Goal: Task Accomplishment & Management: Complete application form

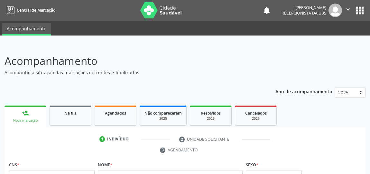
scroll to position [58, 0]
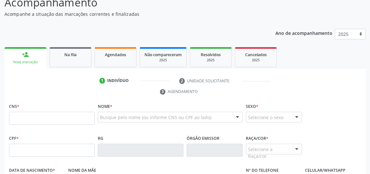
click at [268, 88] on ul "1 Indivíduo 2 Unidade solicitante 3 Agendamento" at bounding box center [185, 86] width 361 height 22
click at [65, 116] on input "text" at bounding box center [52, 117] width 86 height 13
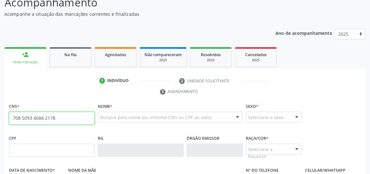
type input "708 5093 4684 2178"
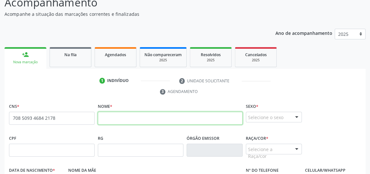
click at [122, 115] on input "text" at bounding box center [170, 117] width 145 height 13
click at [104, 116] on input "jose roberto anselmo da silva filho" at bounding box center [170, 117] width 145 height 13
click at [102, 116] on input "jose roberto anselmo da silva filho" at bounding box center [170, 117] width 145 height 13
click at [113, 116] on input "Jose roberto anselmo da silva filho" at bounding box center [170, 117] width 145 height 13
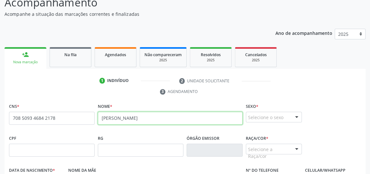
click at [130, 116] on input "Jose Roberto anselmo da silva filho" at bounding box center [170, 117] width 145 height 13
click at [135, 117] on input "Jose Roberto anselmo da silva filho" at bounding box center [170, 117] width 145 height 13
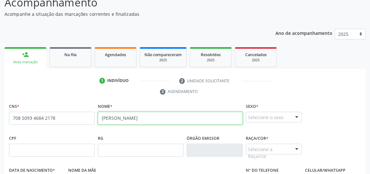
click at [132, 117] on input "Jose Roberto anselmo da silva filho" at bounding box center [170, 117] width 145 height 13
click at [168, 116] on input "Jose Roberto Anselmo da silva filho" at bounding box center [170, 117] width 145 height 13
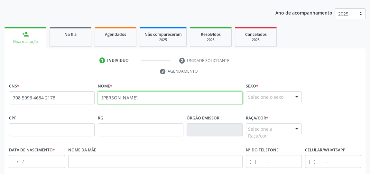
scroll to position [88, 0]
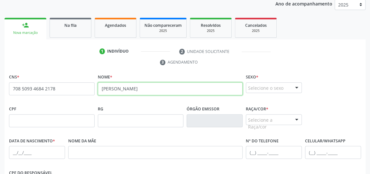
type input "Jose Roberto Anselmo da silva Filho"
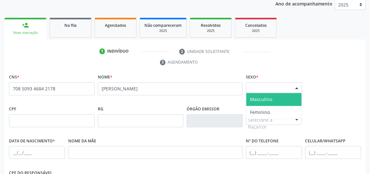
click at [296, 88] on div at bounding box center [297, 87] width 10 height 11
click at [274, 95] on span "Masculino" at bounding box center [273, 99] width 55 height 13
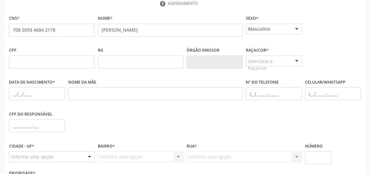
scroll to position [176, 0]
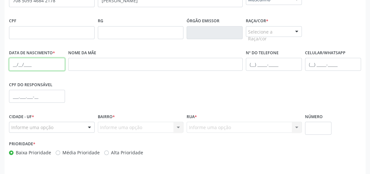
click at [30, 61] on input "text" at bounding box center [37, 64] width 56 height 13
type input "15/04/2009"
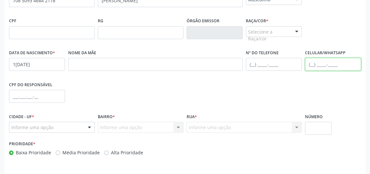
click at [313, 62] on input "text" at bounding box center [333, 64] width 56 height 13
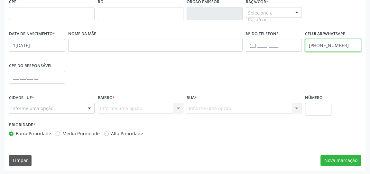
type input "(82) 99418-4770"
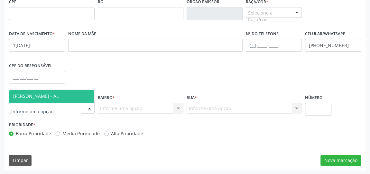
click at [90, 109] on div at bounding box center [90, 108] width 10 height 11
click at [72, 94] on span "[PERSON_NAME] - AL" at bounding box center [51, 96] width 85 height 13
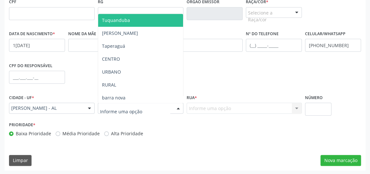
click at [178, 109] on div at bounding box center [179, 108] width 10 height 11
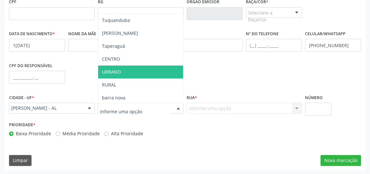
click at [125, 69] on span "URBANO" at bounding box center [140, 71] width 85 height 13
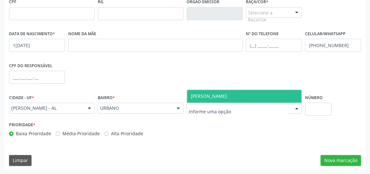
click at [294, 109] on div at bounding box center [297, 108] width 10 height 11
click at [256, 98] on span "[PERSON_NAME]" at bounding box center [244, 96] width 115 height 13
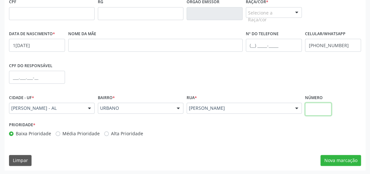
click at [326, 111] on input "text" at bounding box center [318, 108] width 26 height 13
type input "01"
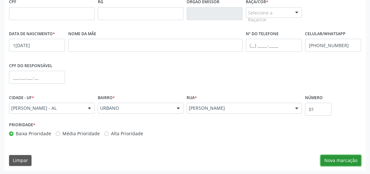
click at [354, 159] on button "Nova marcação" at bounding box center [341, 160] width 41 height 11
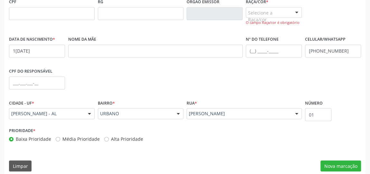
click at [298, 14] on div at bounding box center [297, 12] width 10 height 11
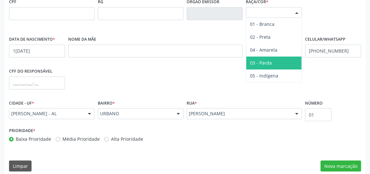
click at [276, 64] on span "03 - Parda" at bounding box center [273, 62] width 55 height 13
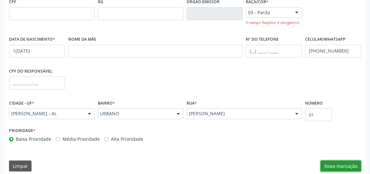
click at [353, 164] on button "Nova marcação" at bounding box center [341, 165] width 41 height 11
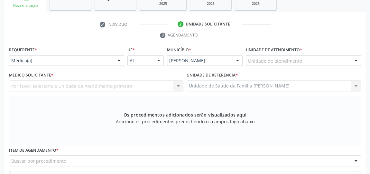
scroll to position [107, 0]
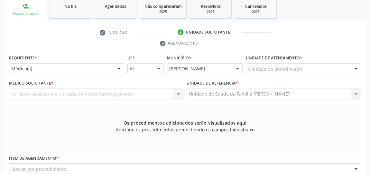
click at [314, 65] on div "Unidade de atendimento" at bounding box center [303, 68] width 115 height 11
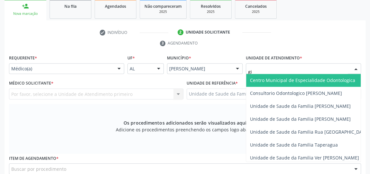
type input "gis"
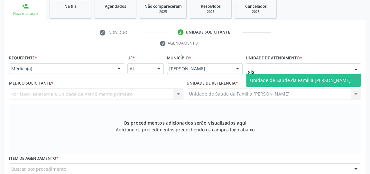
click at [305, 80] on span "Unidade de Saude da Familia [PERSON_NAME]" at bounding box center [300, 80] width 101 height 6
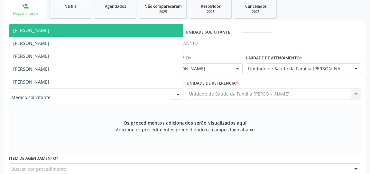
click at [179, 92] on div at bounding box center [179, 94] width 10 height 11
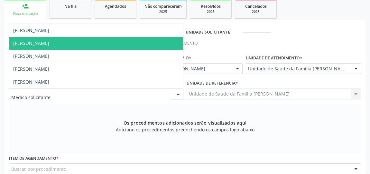
click at [70, 42] on span "[PERSON_NAME]" at bounding box center [96, 43] width 174 height 13
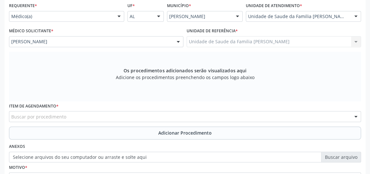
scroll to position [195, 0]
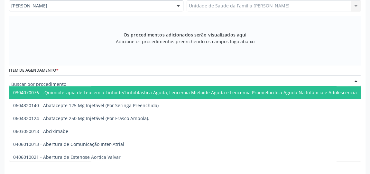
click at [153, 78] on div at bounding box center [185, 80] width 352 height 11
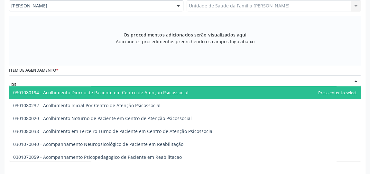
type input "p"
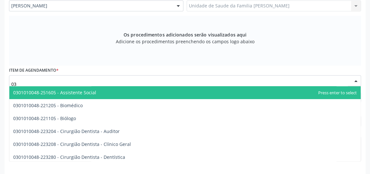
type input "0"
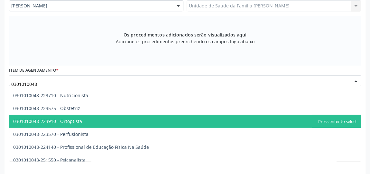
scroll to position [788, 0]
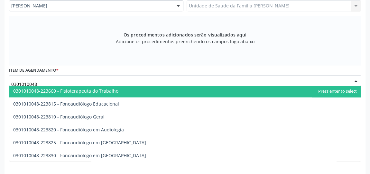
click at [45, 79] on input "0301010048" at bounding box center [179, 83] width 337 height 13
type input "0"
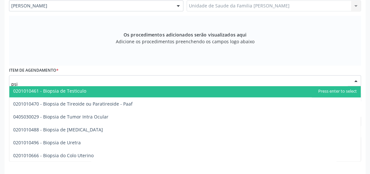
type input "psic"
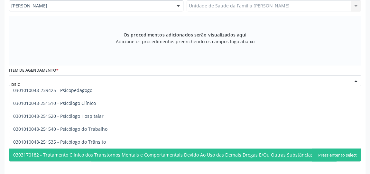
scroll to position [324, 0]
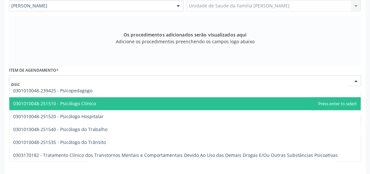
click at [89, 103] on span "0301010048-251510 - Psicólogo Clínico" at bounding box center [54, 103] width 83 height 6
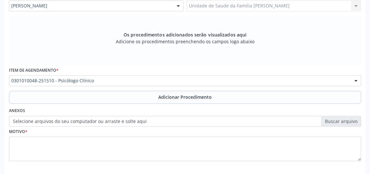
scroll to position [788, 0]
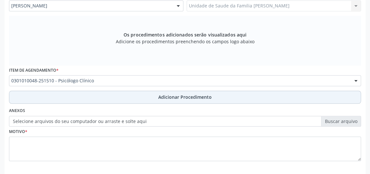
click at [160, 96] on span "Adicionar Procedimento" at bounding box center [184, 96] width 53 height 7
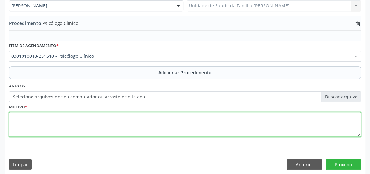
click at [146, 126] on textarea at bounding box center [185, 124] width 352 height 24
type textarea "avaliacao"
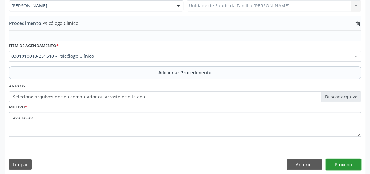
click at [349, 159] on button "Próximo" at bounding box center [343, 164] width 35 height 11
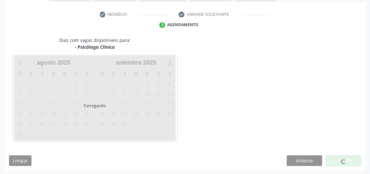
scroll to position [144, 0]
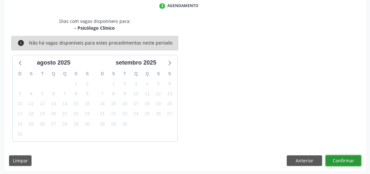
click at [349, 159] on button "Confirmar" at bounding box center [343, 160] width 35 height 11
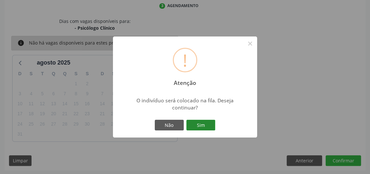
click at [203, 127] on button "Sim" at bounding box center [201, 125] width 29 height 11
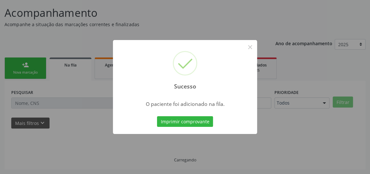
scroll to position [47, 0]
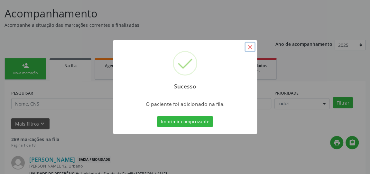
click at [253, 48] on button "×" at bounding box center [250, 47] width 11 height 11
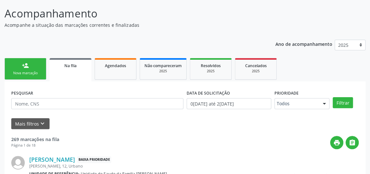
click at [30, 71] on div "Nova marcação" at bounding box center [25, 73] width 32 height 5
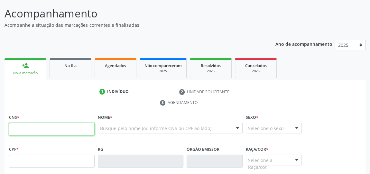
click at [52, 128] on input "text" at bounding box center [52, 128] width 86 height 13
type input "708 5093 4684 2178"
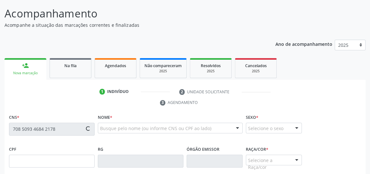
type input "123.491.894-30"
type input "15/04/2009"
type input "Ana Paula da Silva"
type input "(82) 99418-4770"
type input "01"
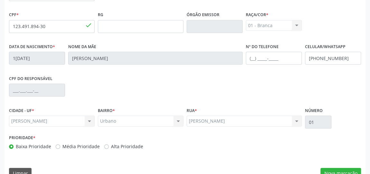
scroll to position [195, 0]
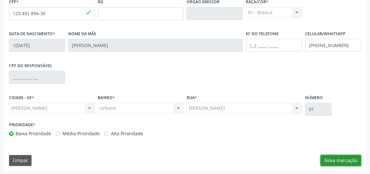
click at [349, 157] on button "Nova marcação" at bounding box center [341, 160] width 41 height 11
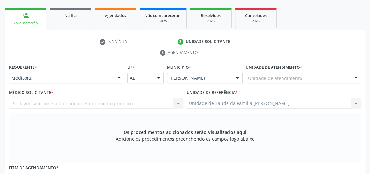
scroll to position [48, 0]
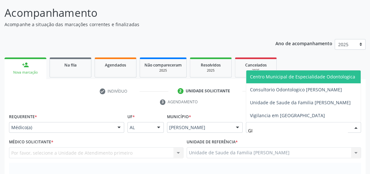
type input "GIS"
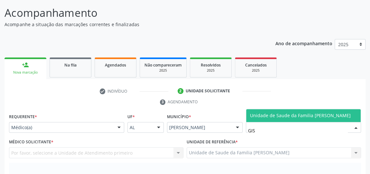
click at [272, 115] on span "Unidade de Saude da Familia [PERSON_NAME]" at bounding box center [300, 115] width 101 height 6
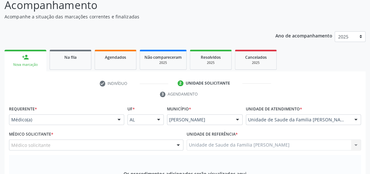
scroll to position [107, 0]
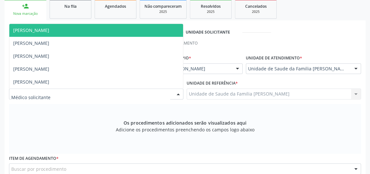
click at [181, 95] on div at bounding box center [179, 94] width 10 height 11
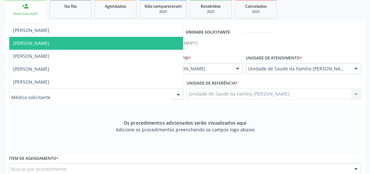
click at [43, 42] on span "[PERSON_NAME]" at bounding box center [31, 43] width 36 height 6
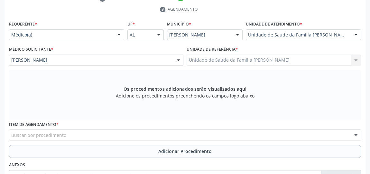
scroll to position [195, 0]
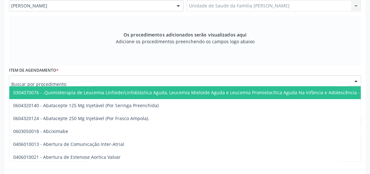
click at [179, 80] on div at bounding box center [185, 80] width 352 height 11
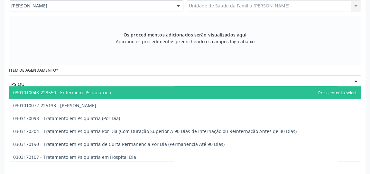
type input "PSIQUI"
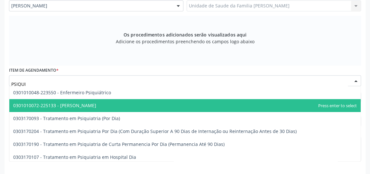
click at [89, 105] on span "0301010072-225133 - Médico Psiquiatra" at bounding box center [54, 105] width 83 height 6
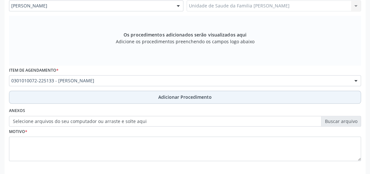
click at [196, 98] on span "Adicionar Procedimento" at bounding box center [184, 96] width 53 height 7
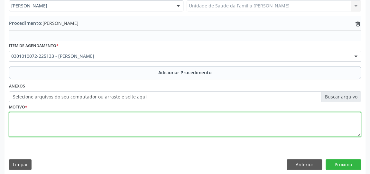
click at [141, 128] on textarea at bounding box center [185, 124] width 352 height 24
type textarea "AVALIACAO EM USO DE RISPERIDONA."
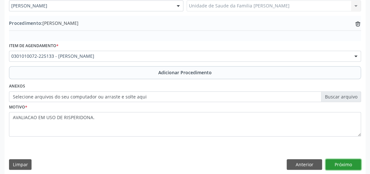
click at [334, 161] on button "Próximo" at bounding box center [343, 164] width 35 height 11
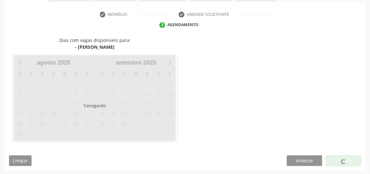
scroll to position [144, 0]
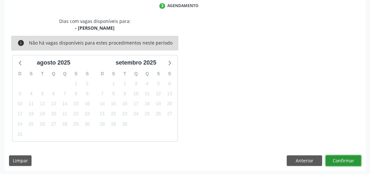
click at [334, 161] on button "Confirmar" at bounding box center [343, 160] width 35 height 11
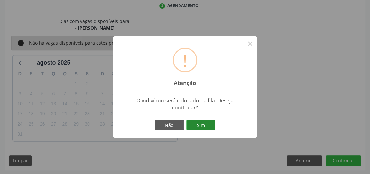
click at [207, 122] on button "Sim" at bounding box center [201, 125] width 29 height 11
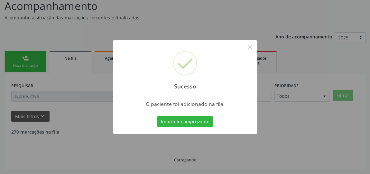
scroll to position [47, 0]
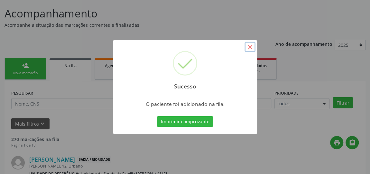
click at [251, 48] on button "×" at bounding box center [250, 47] width 11 height 11
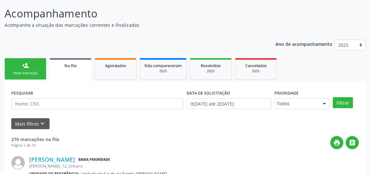
click at [31, 71] on div "Nova marcação" at bounding box center [25, 73] width 32 height 5
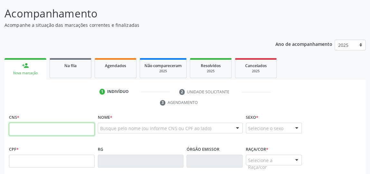
click at [66, 133] on input "text" at bounding box center [52, 128] width 86 height 13
type input "898 0051 9600 6941"
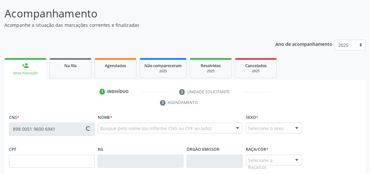
type input "2[DATE]"
type input "[PERSON_NAME]"
type input "[PHONE_NUMBER]"
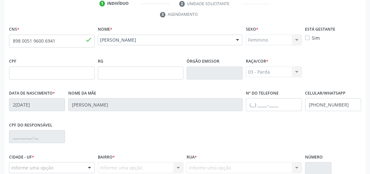
scroll to position [195, 0]
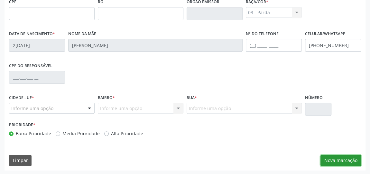
click at [341, 157] on button "Nova marcação" at bounding box center [341, 160] width 41 height 11
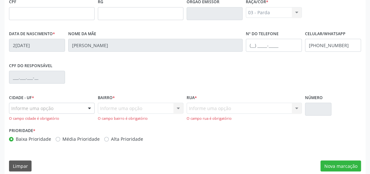
click at [90, 108] on div at bounding box center [90, 108] width 10 height 11
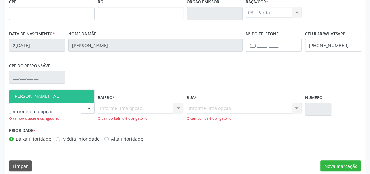
click at [46, 91] on span "[PERSON_NAME] - AL" at bounding box center [51, 96] width 85 height 13
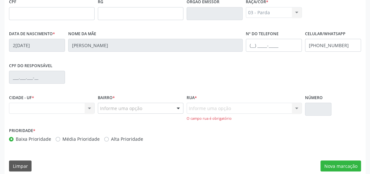
click at [89, 107] on div "Nenhum resultado encontrado para: " " Não há nenhuma opção para ser exibida." at bounding box center [52, 107] width 86 height 11
click at [52, 105] on div "Nenhum resultado encontrado para: " " Não há nenhuma opção para ser exibida." at bounding box center [52, 107] width 86 height 11
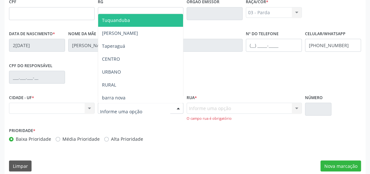
click at [177, 106] on div at bounding box center [179, 108] width 10 height 11
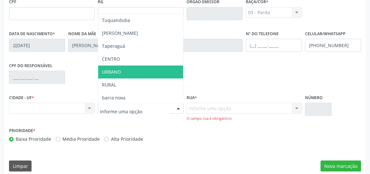
click at [138, 72] on span "URBANO" at bounding box center [140, 71] width 85 height 13
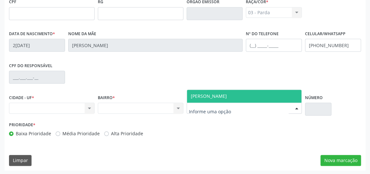
click at [301, 107] on div at bounding box center [297, 108] width 10 height 11
click at [259, 92] on span "[PERSON_NAME]" at bounding box center [244, 96] width 115 height 13
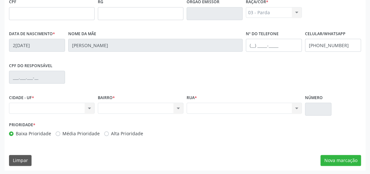
click at [89, 107] on div "Nenhum resultado encontrado para: " " Não há nenhuma opção para ser exibida." at bounding box center [52, 107] width 86 height 11
click at [61, 107] on div "Nenhum resultado encontrado para: " " Não há nenhuma opção para ser exibida." at bounding box center [52, 107] width 86 height 11
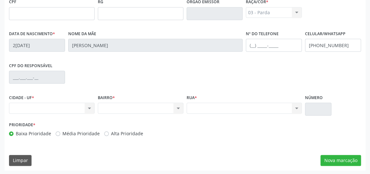
click at [226, 104] on div "Nenhum resultado encontrado para: " " Não há nenhuma opção para ser exibida." at bounding box center [244, 107] width 115 height 11
click at [297, 109] on div "Nenhum resultado encontrado para: " " Não há nenhuma opção para ser exibida." at bounding box center [244, 107] width 115 height 11
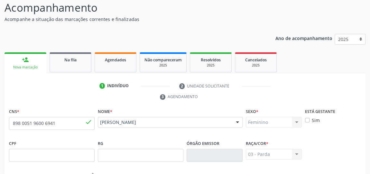
scroll to position [0, 0]
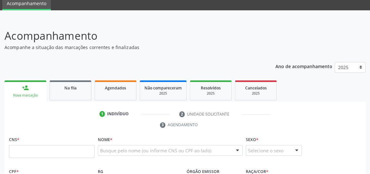
scroll to position [58, 0]
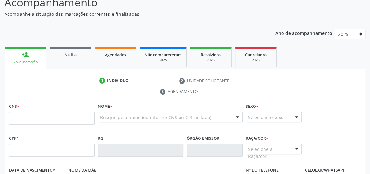
click at [48, 115] on input "text" at bounding box center [52, 117] width 86 height 13
type input "898 0051 9600 6941"
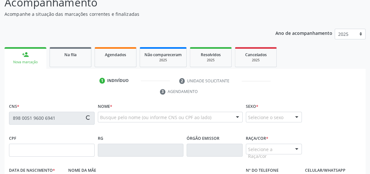
type input "2[DATE]"
type input "[PERSON_NAME]"
type input "[PHONE_NUMBER]"
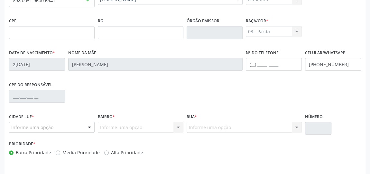
scroll to position [195, 0]
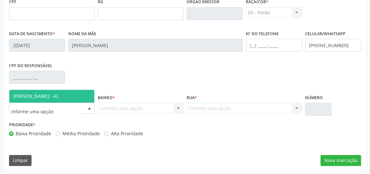
click at [90, 109] on div at bounding box center [90, 108] width 10 height 11
click at [79, 97] on span "[PERSON_NAME] - AL" at bounding box center [51, 96] width 85 height 13
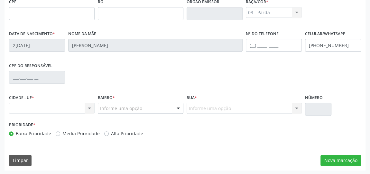
click at [174, 107] on div at bounding box center [179, 108] width 10 height 11
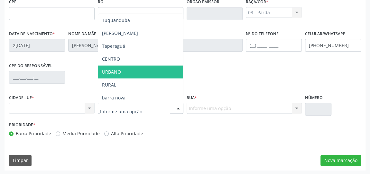
click at [139, 69] on span "URBANO" at bounding box center [140, 71] width 85 height 13
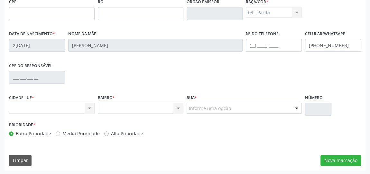
click at [297, 101] on div "Rua * Informe uma opção Gislene Matheus Nenhum resultado encontrado para: " " N…" at bounding box center [244, 102] width 115 height 21
click at [297, 105] on div at bounding box center [297, 108] width 10 height 11
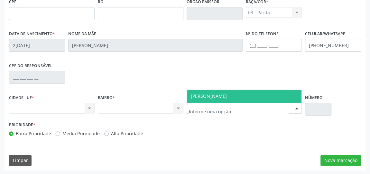
click at [272, 96] on span "[PERSON_NAME]" at bounding box center [244, 96] width 115 height 13
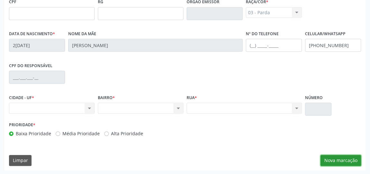
click at [346, 160] on button "Nova marcação" at bounding box center [341, 160] width 41 height 11
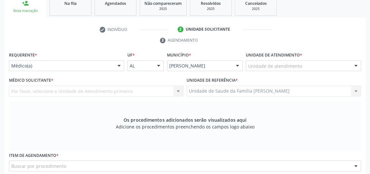
scroll to position [107, 0]
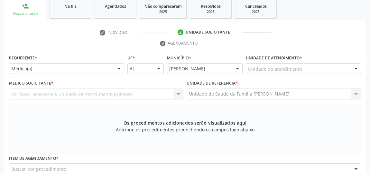
click at [287, 62] on label "Unidade de atendimento *" at bounding box center [274, 58] width 56 height 10
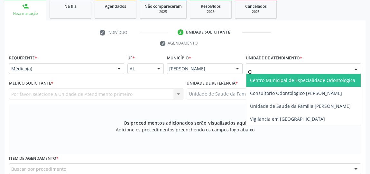
type input "GIS"
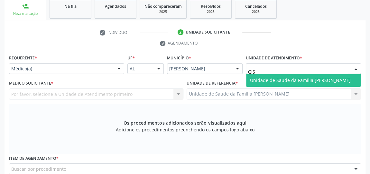
click at [281, 75] on span "Unidade de Saude da Familia [PERSON_NAME]" at bounding box center [303, 80] width 115 height 13
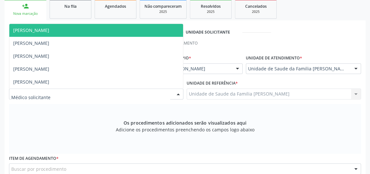
click at [177, 95] on div at bounding box center [179, 94] width 10 height 11
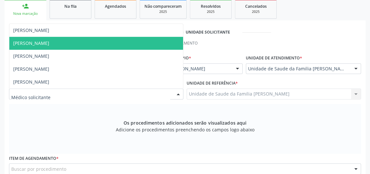
click at [27, 42] on span "[PERSON_NAME]" at bounding box center [31, 43] width 36 height 6
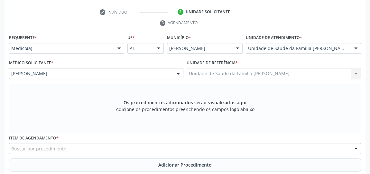
scroll to position [136, 0]
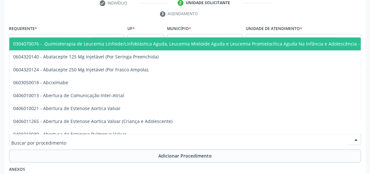
click at [148, 141] on div at bounding box center [185, 139] width 352 height 11
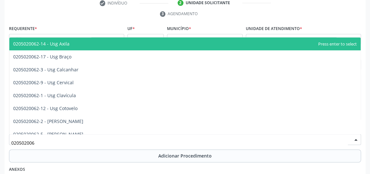
type input "0205020062"
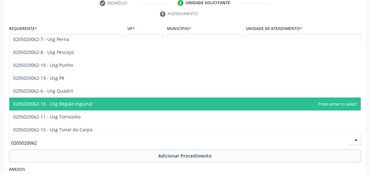
scroll to position [148, 0]
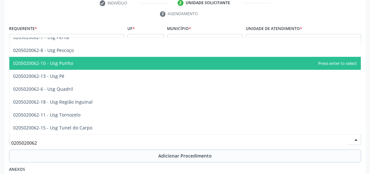
click at [75, 65] on span "0205020062-10 - Usg Punho" at bounding box center [185, 63] width 352 height 13
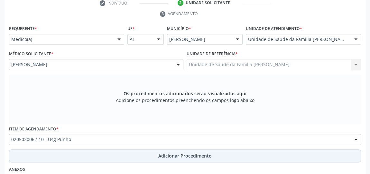
click at [217, 151] on button "Adicionar Procedimento" at bounding box center [185, 155] width 352 height 13
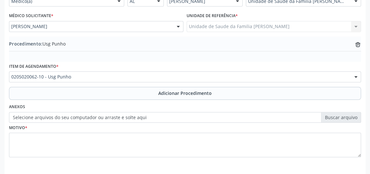
scroll to position [195, 0]
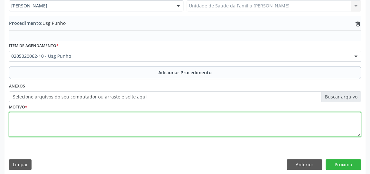
click at [136, 119] on textarea at bounding box center [185, 124] width 352 height 24
type textarea "OUTROS CISTO BOLSA SINOVIAL"
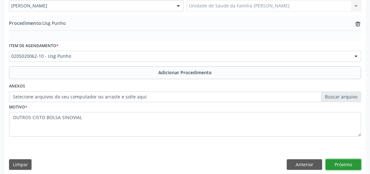
click at [350, 164] on button "Próximo" at bounding box center [343, 164] width 35 height 11
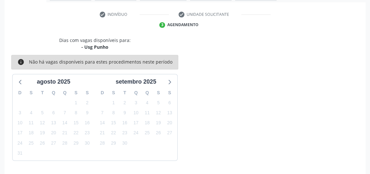
scroll to position [144, 0]
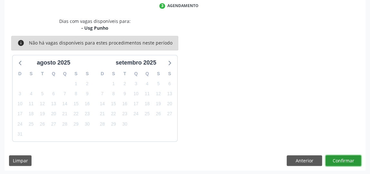
click at [349, 161] on button "Confirmar" at bounding box center [343, 160] width 35 height 11
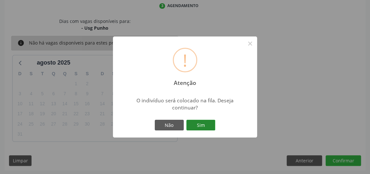
click at [204, 125] on button "Sim" at bounding box center [201, 125] width 29 height 11
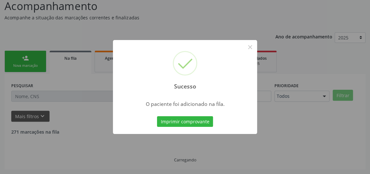
scroll to position [47, 0]
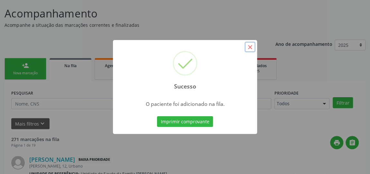
click at [248, 46] on button "×" at bounding box center [250, 47] width 11 height 11
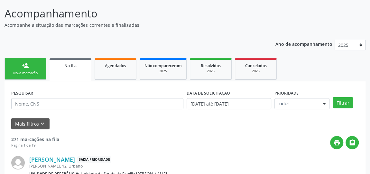
click at [30, 68] on link "person_add Nova marcação" at bounding box center [26, 69] width 42 height 22
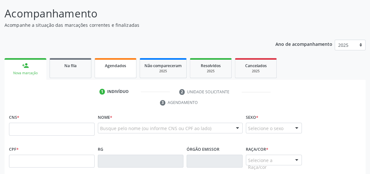
click at [116, 67] on span "Agendados" at bounding box center [115, 65] width 21 height 5
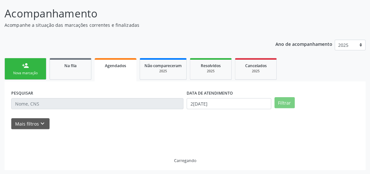
scroll to position [34, 0]
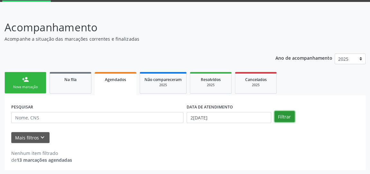
click at [278, 116] on button "Filtrar" at bounding box center [285, 116] width 20 height 11
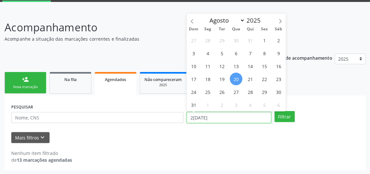
click at [206, 116] on input "2[DATE]" at bounding box center [229, 117] width 85 height 11
click at [263, 40] on span "1" at bounding box center [264, 40] width 13 height 13
type input "0[DATE]"
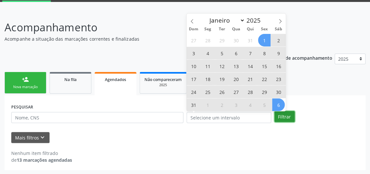
click at [285, 113] on button "Filtrar" at bounding box center [285, 116] width 20 height 11
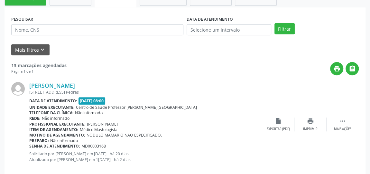
scroll to position [150, 0]
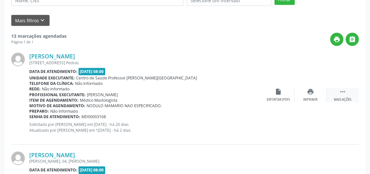
click at [345, 91] on icon "" at bounding box center [343, 91] width 7 height 7
click at [70, 57] on link "[PERSON_NAME]" at bounding box center [52, 56] width 46 height 7
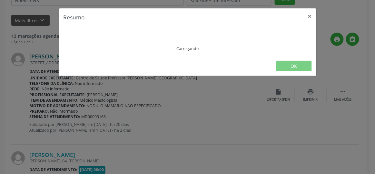
click at [70, 57] on footer "OK" at bounding box center [187, 66] width 257 height 20
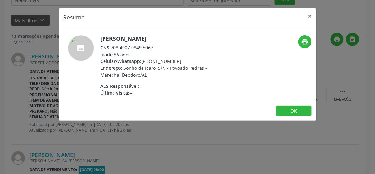
click at [157, 44] on div "CNS: 708 4007 0849 5067" at bounding box center [163, 47] width 125 height 7
click at [157, 46] on div "CNS: 708 4007 0849 5067" at bounding box center [163, 47] width 125 height 7
click at [156, 46] on div "CNS: 708 4007 0849 5067" at bounding box center [163, 47] width 125 height 7
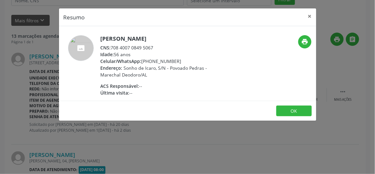
drag, startPoint x: 109, startPoint y: 47, endPoint x: 154, endPoint y: 46, distance: 44.8
click at [154, 46] on div "CNS: 708 4007 0849 5067" at bounding box center [163, 47] width 125 height 7
copy div ": 708 4007 0849 5067"
click at [311, 14] on button "×" at bounding box center [309, 16] width 13 height 16
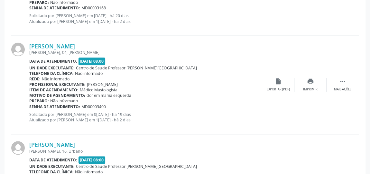
scroll to position [268, 0]
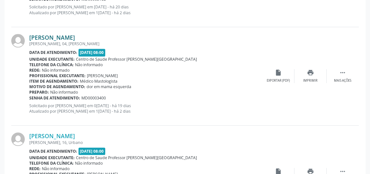
click at [56, 38] on link "[PERSON_NAME]" at bounding box center [52, 37] width 46 height 7
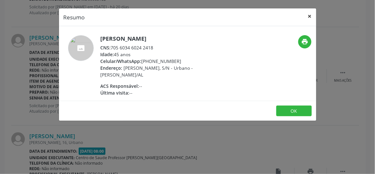
click at [310, 18] on button "×" at bounding box center [309, 16] width 13 height 16
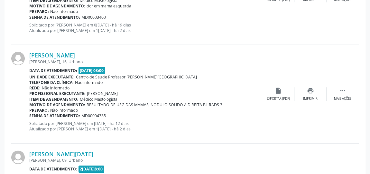
scroll to position [385, 0]
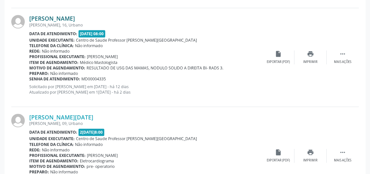
click at [72, 16] on link "[PERSON_NAME]" at bounding box center [52, 18] width 46 height 7
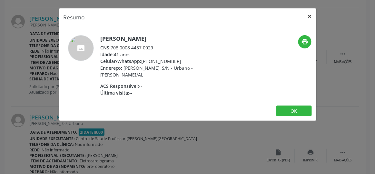
click at [311, 14] on button "×" at bounding box center [309, 16] width 13 height 16
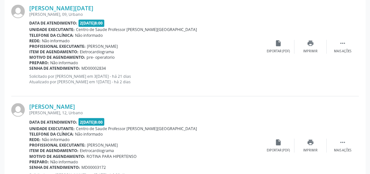
scroll to position [473, 0]
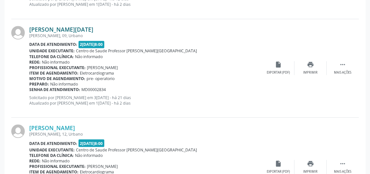
click at [69, 29] on link "[PERSON_NAME][DATE]" at bounding box center [61, 29] width 64 height 7
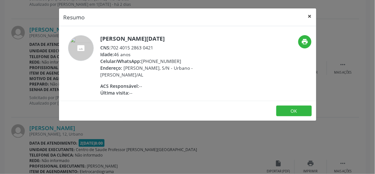
click at [310, 18] on button "×" at bounding box center [309, 16] width 13 height 16
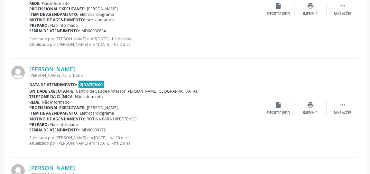
scroll to position [561, 0]
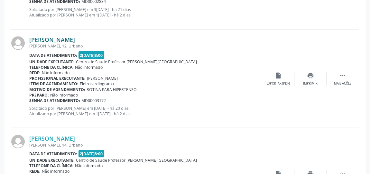
click at [57, 41] on link "[PERSON_NAME]" at bounding box center [52, 39] width 46 height 7
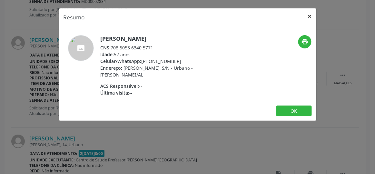
click at [312, 15] on button "×" at bounding box center [309, 16] width 13 height 16
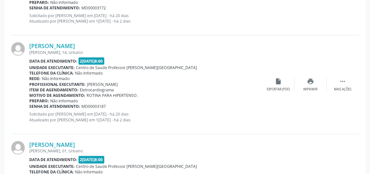
scroll to position [678, 0]
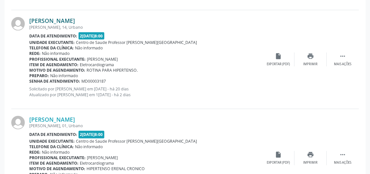
click at [67, 19] on link "[PERSON_NAME]" at bounding box center [52, 20] width 46 height 7
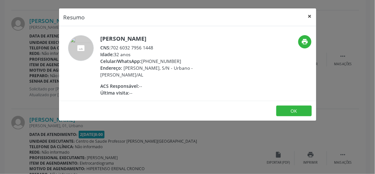
click at [313, 14] on button "×" at bounding box center [309, 16] width 13 height 16
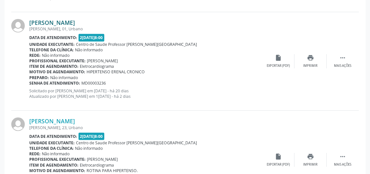
scroll to position [765, 0]
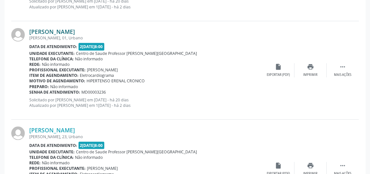
click at [52, 29] on link "[PERSON_NAME]" at bounding box center [52, 31] width 46 height 7
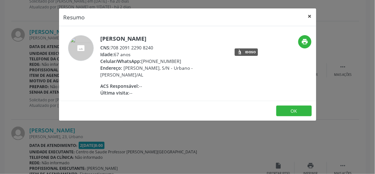
click at [310, 15] on button "×" at bounding box center [309, 16] width 13 height 16
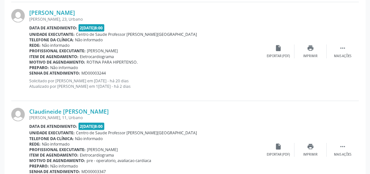
scroll to position [853, 0]
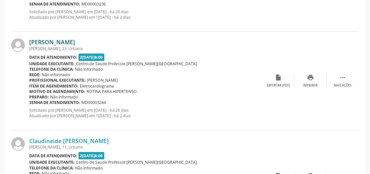
click at [64, 41] on link "[PERSON_NAME]" at bounding box center [52, 41] width 46 height 7
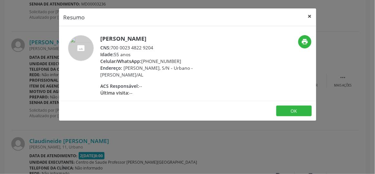
click at [311, 18] on button "×" at bounding box center [309, 16] width 13 height 16
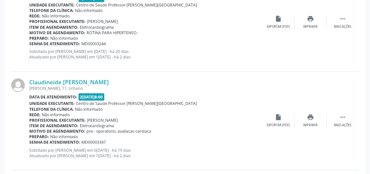
scroll to position [941, 0]
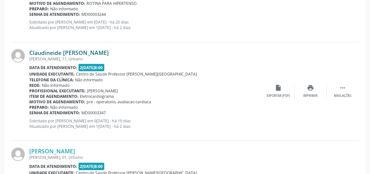
click at [91, 52] on link "Claudineide [PERSON_NAME]" at bounding box center [69, 52] width 80 height 7
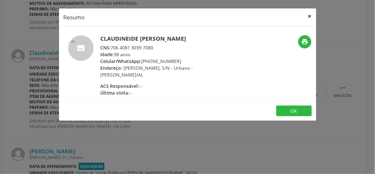
click at [311, 15] on button "×" at bounding box center [309, 16] width 13 height 16
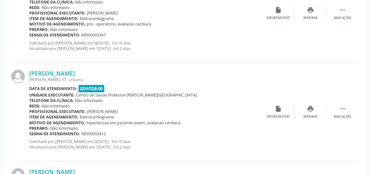
scroll to position [1059, 0]
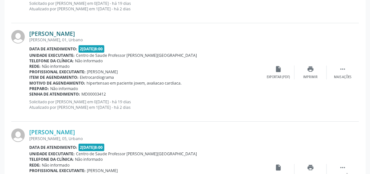
click at [75, 30] on link "[PERSON_NAME]" at bounding box center [52, 33] width 46 height 7
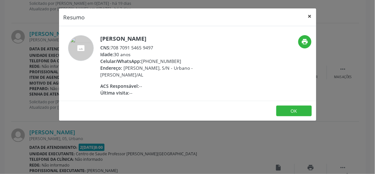
click at [312, 15] on button "×" at bounding box center [309, 16] width 13 height 16
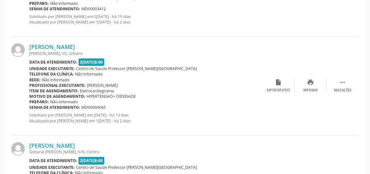
scroll to position [1146, 0]
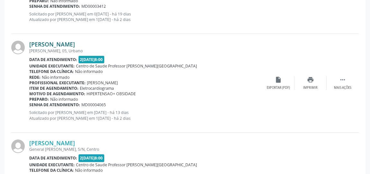
click at [75, 42] on link "[PERSON_NAME]" at bounding box center [52, 44] width 46 height 7
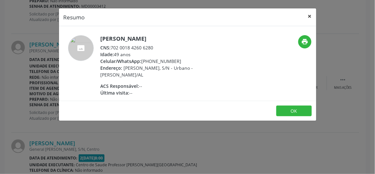
click at [310, 15] on button "×" at bounding box center [309, 16] width 13 height 16
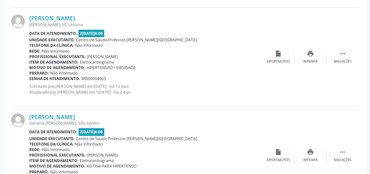
scroll to position [1234, 0]
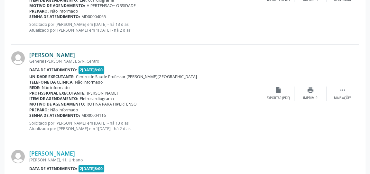
click at [75, 51] on link "[PERSON_NAME]" at bounding box center [52, 54] width 46 height 7
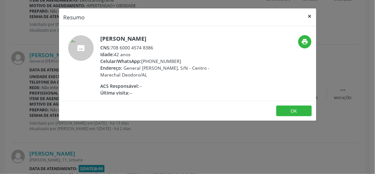
click at [310, 15] on button "×" at bounding box center [309, 16] width 13 height 16
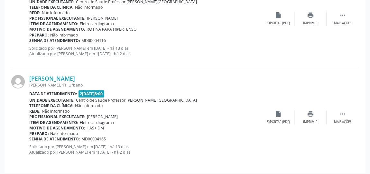
scroll to position [1310, 0]
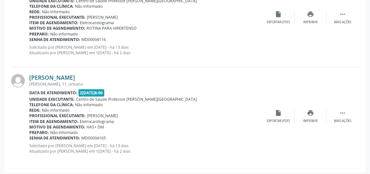
click at [75, 74] on link "[PERSON_NAME]" at bounding box center [52, 77] width 46 height 7
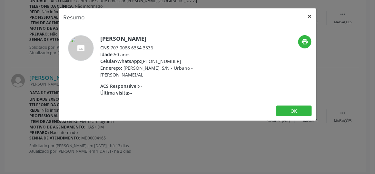
click at [312, 16] on button "×" at bounding box center [309, 16] width 13 height 16
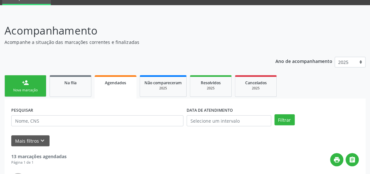
scroll to position [21, 0]
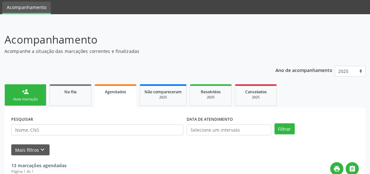
click at [117, 96] on link "Agendados" at bounding box center [116, 95] width 42 height 23
click at [72, 96] on link "Na fila" at bounding box center [71, 95] width 42 height 22
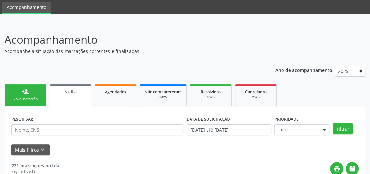
click at [72, 96] on link "Na fila" at bounding box center [71, 95] width 42 height 23
click at [31, 93] on link "person_add Nova marcação" at bounding box center [26, 95] width 42 height 22
